Goal: Task Accomplishment & Management: Use online tool/utility

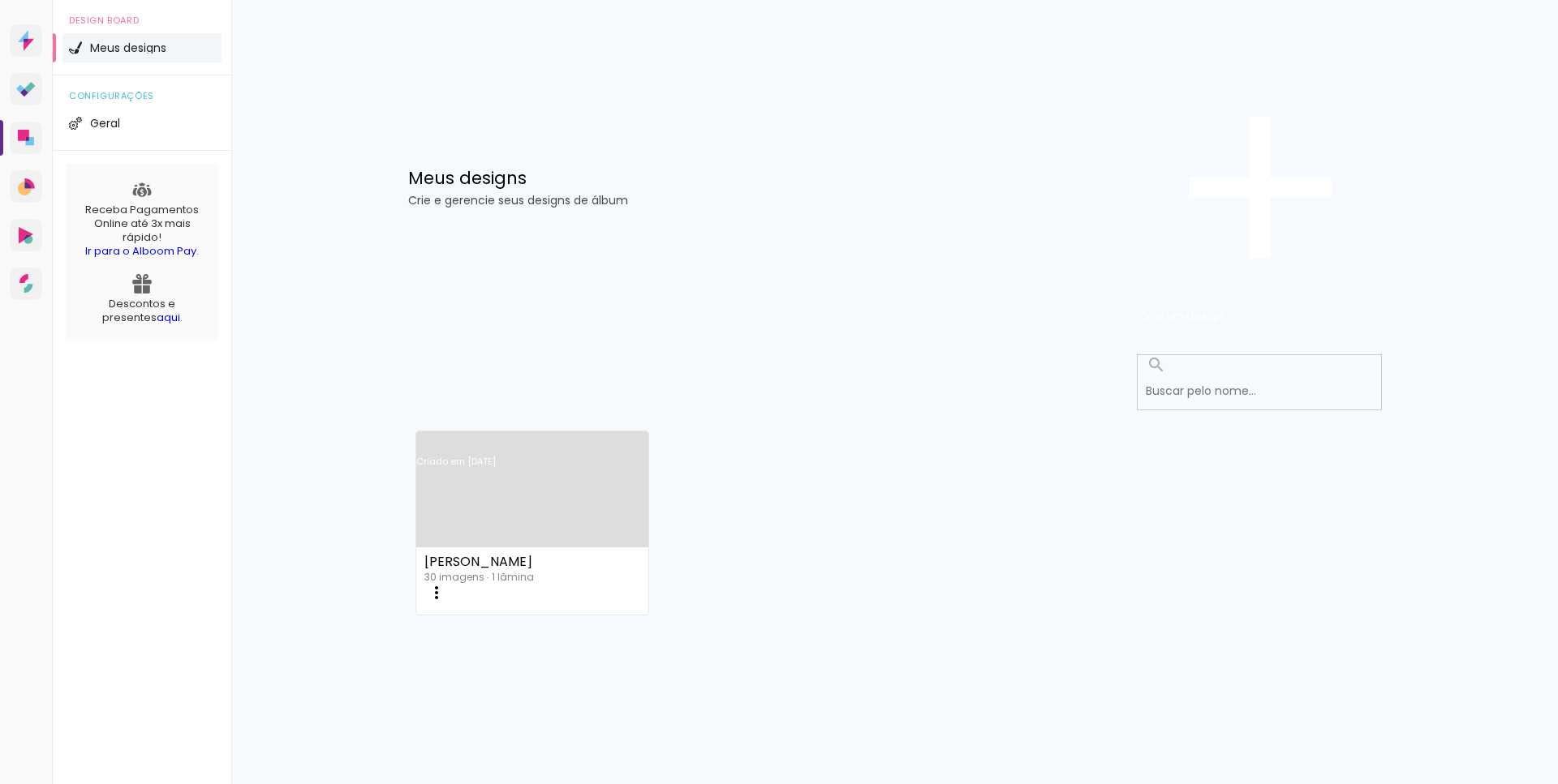
click at [551, 437] on link "Criado em [DATE]" at bounding box center [532, 483] width 233 height 91
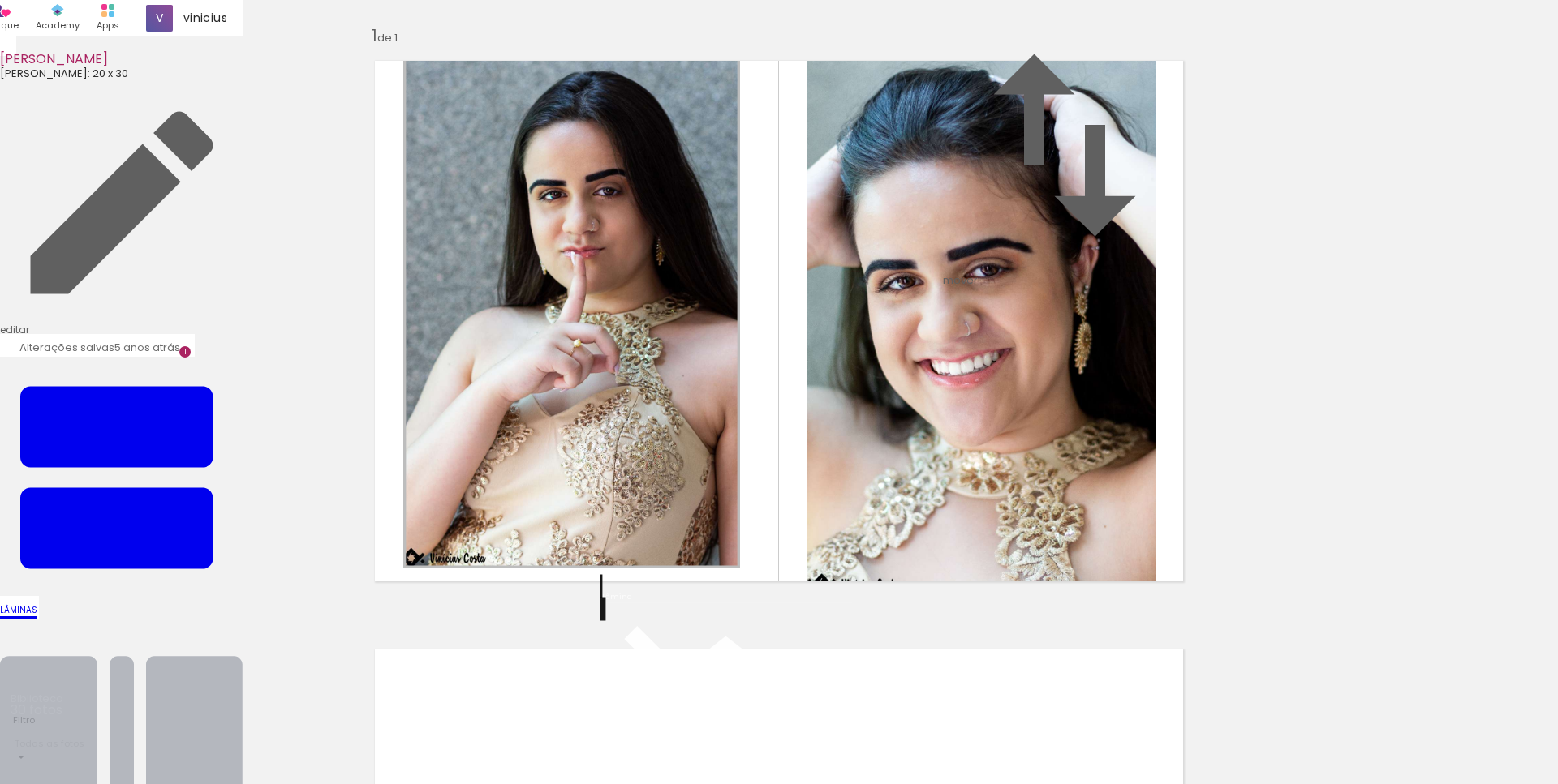
click at [243, 619] on paper-button "Capa" at bounding box center [121, 750] width 243 height 263
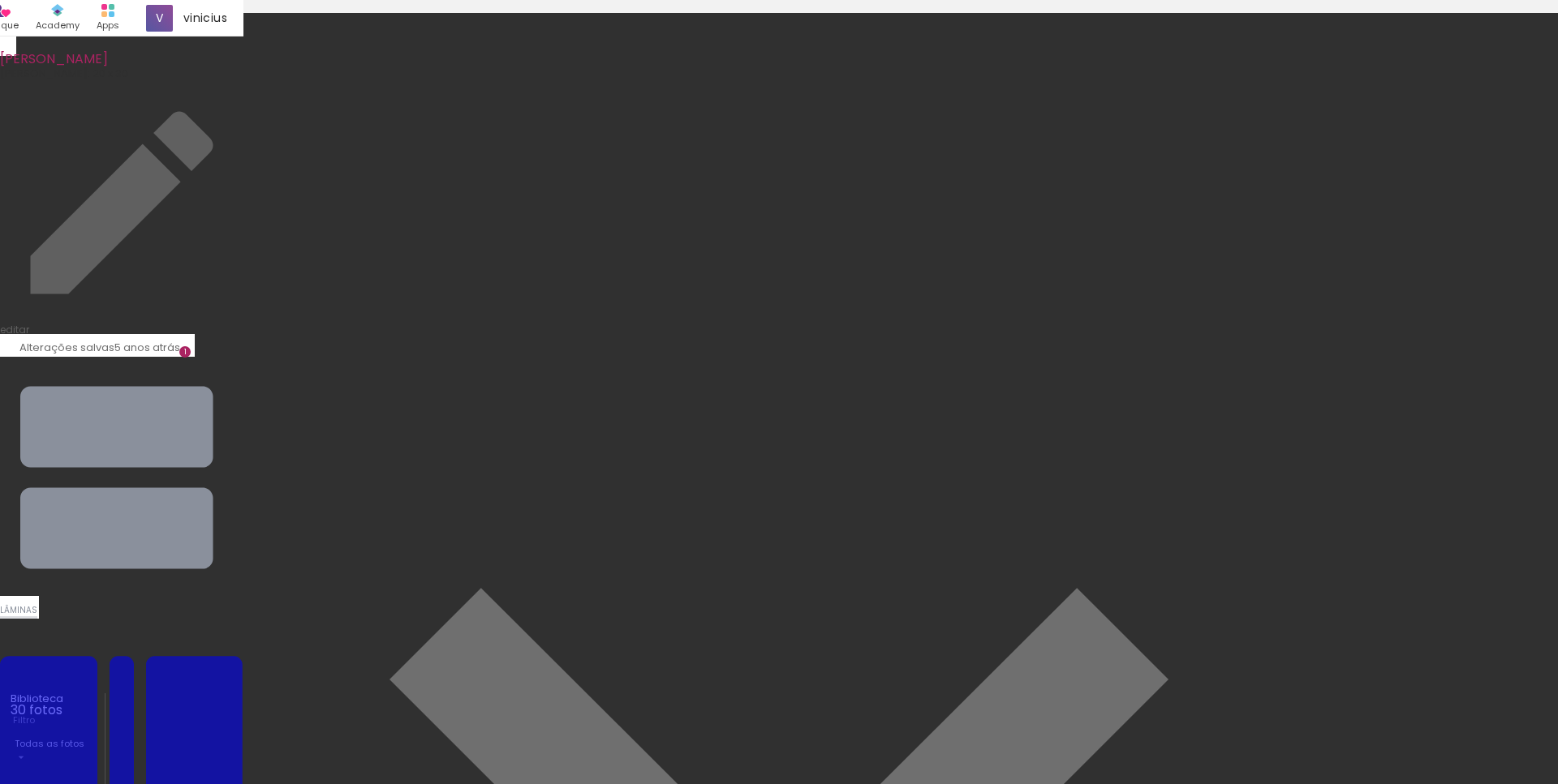
click at [243, 619] on paper-button "Capa" at bounding box center [121, 750] width 243 height 263
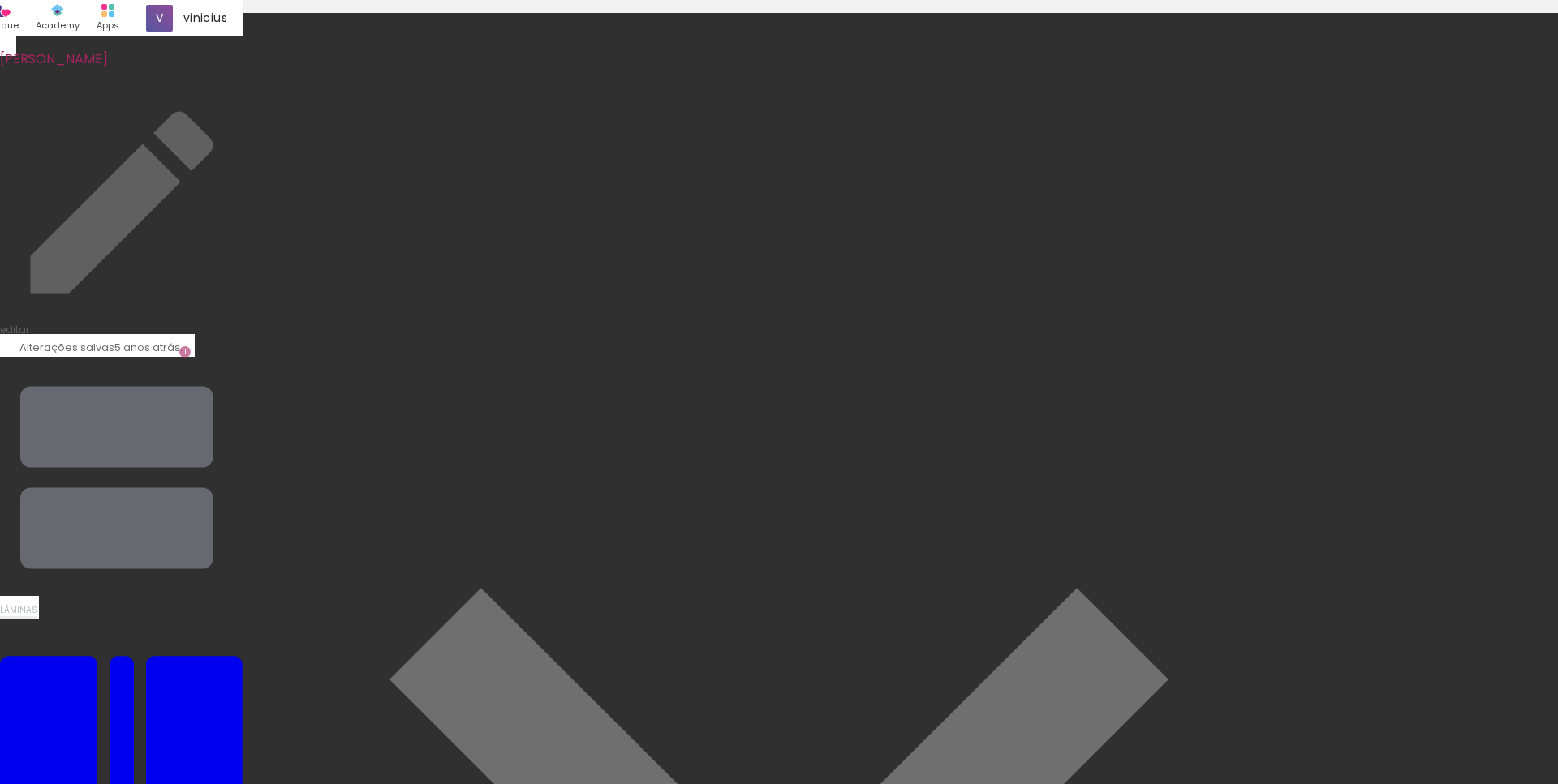
click at [243, 356] on iron-icon at bounding box center [121, 478] width 243 height 243
